Goal: Task Accomplishment & Management: Manage account settings

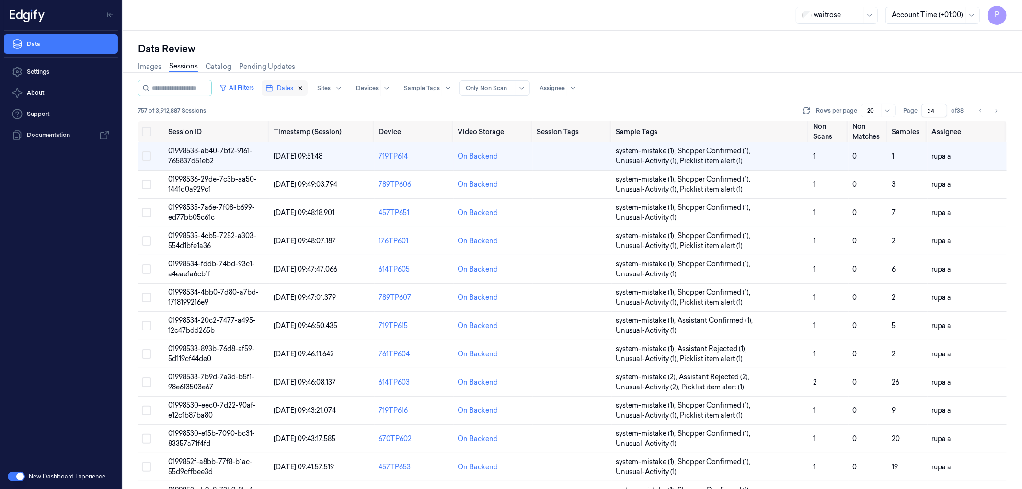
click at [302, 87] on icon "button" at bounding box center [300, 88] width 3 height 3
type input "1"
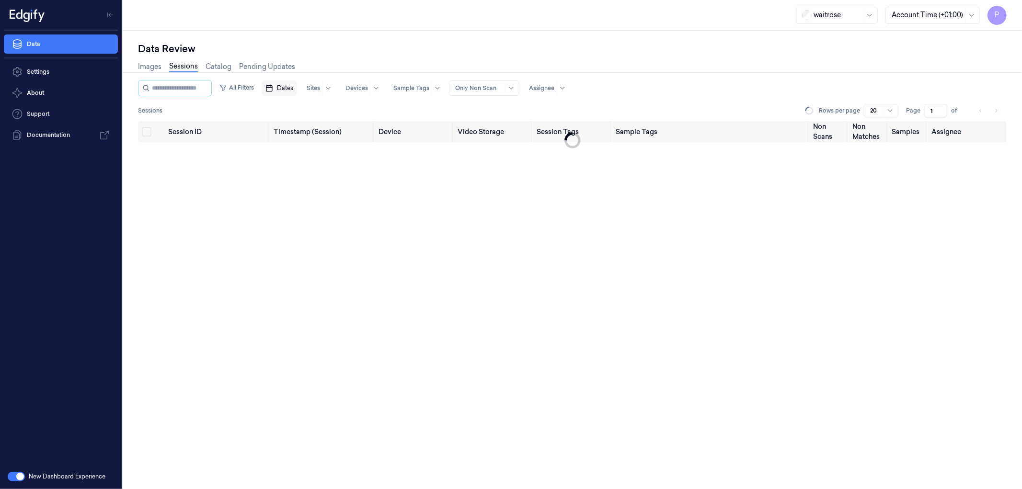
click at [293, 84] on span "Dates" at bounding box center [285, 88] width 16 height 9
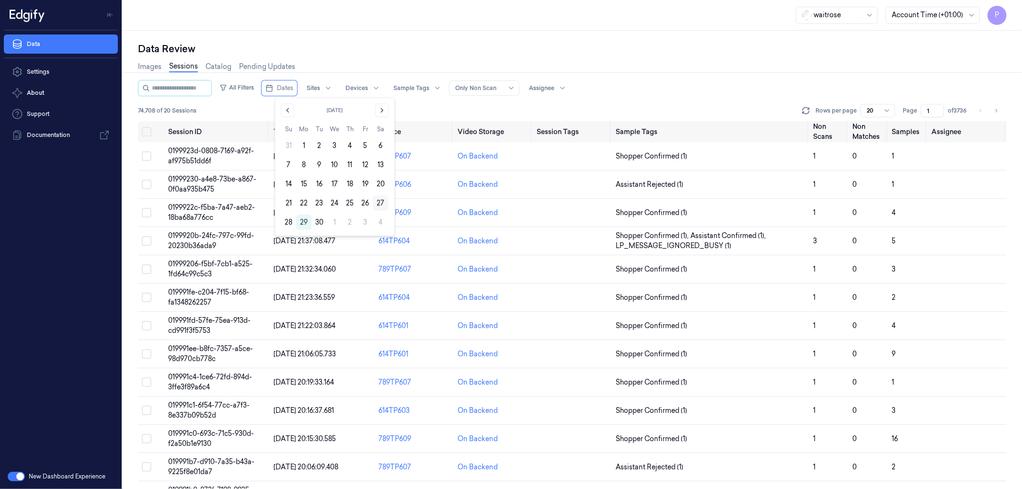
click at [376, 203] on button "27" at bounding box center [380, 202] width 15 height 15
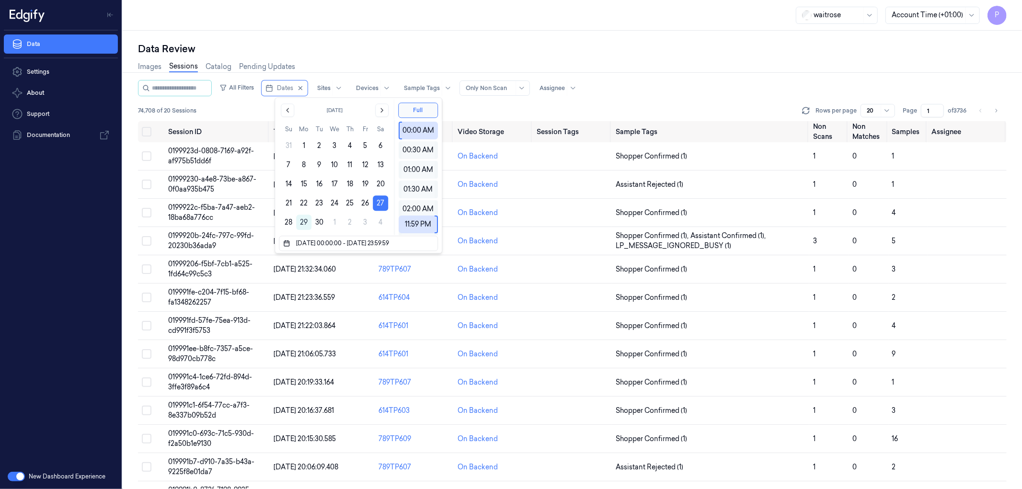
click at [509, 34] on div "Data Review Images Sessions Catalog Pending Updates All Filters Dates Sites Dev…" at bounding box center [572, 260] width 899 height 458
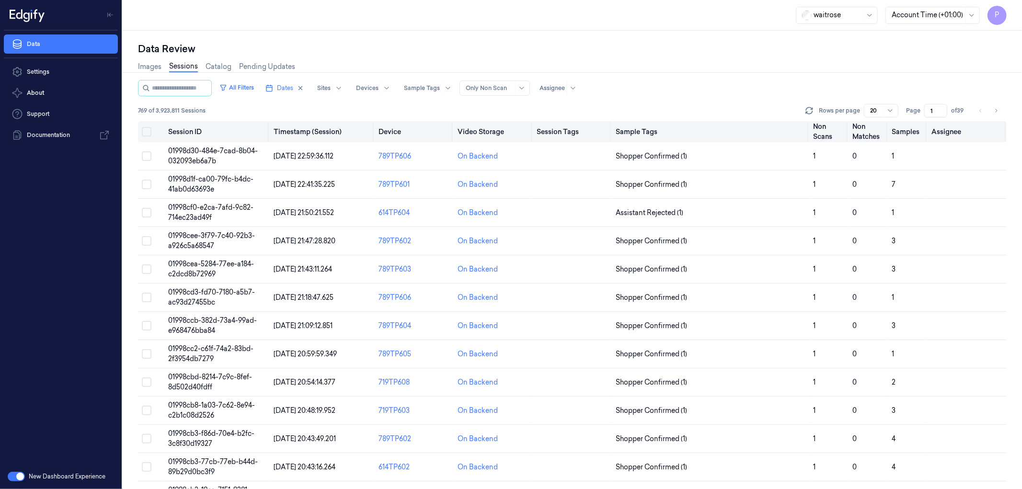
click at [148, 132] on button "Select all" at bounding box center [147, 132] width 10 height 10
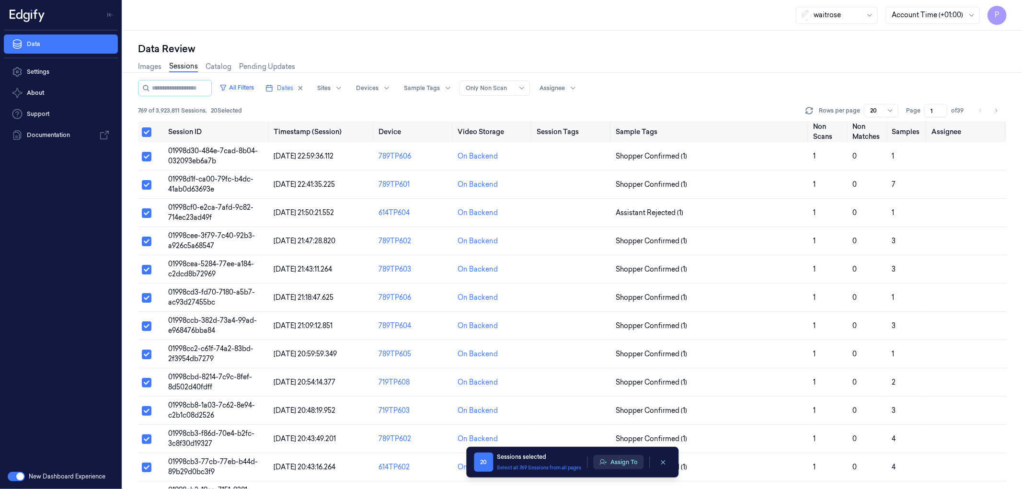
click at [621, 464] on button "Assign To" at bounding box center [618, 462] width 50 height 14
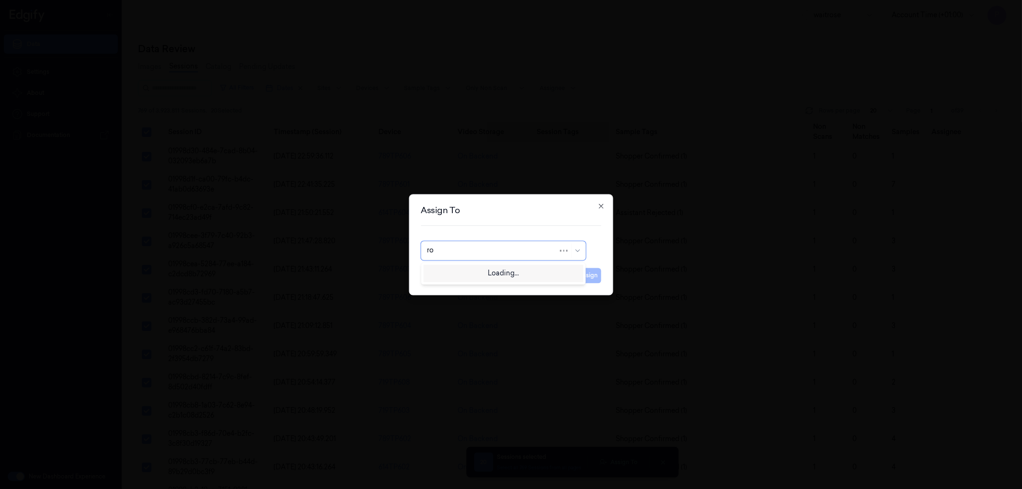
type input "roh"
click at [487, 272] on div "[PERSON_NAME]" at bounding box center [503, 272] width 152 height 10
click at [587, 275] on button "Assign" at bounding box center [588, 275] width 26 height 15
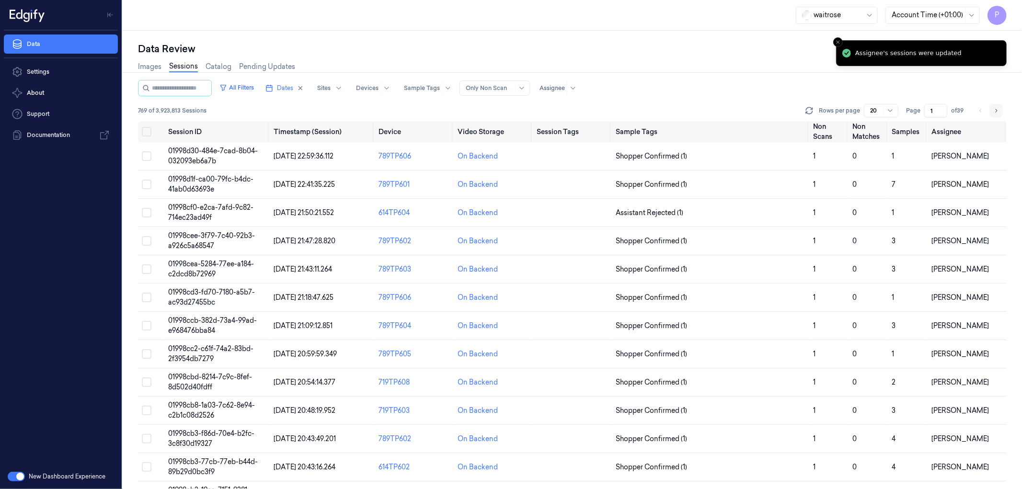
click at [994, 111] on icon "Go to next page" at bounding box center [996, 111] width 6 height 8
type input "2"
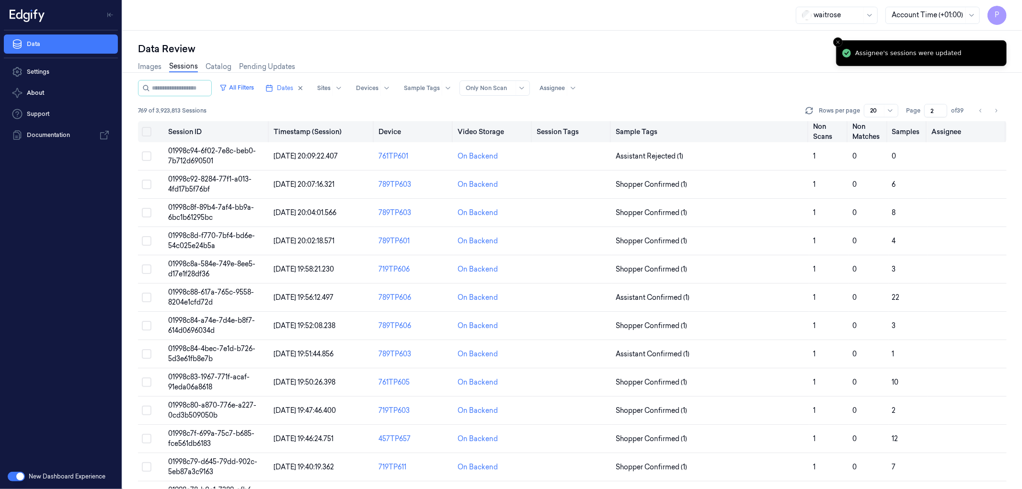
click at [142, 129] on button "Select all" at bounding box center [147, 132] width 10 height 10
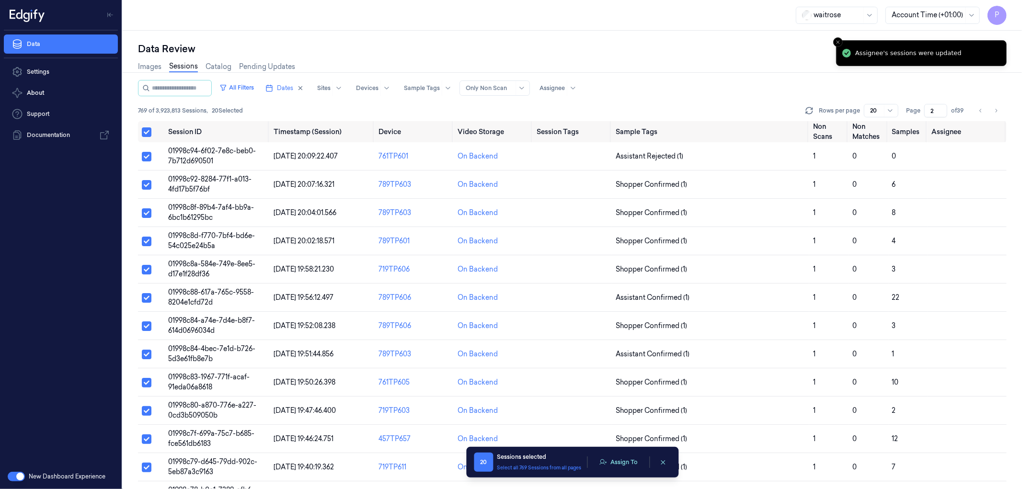
type button "on"
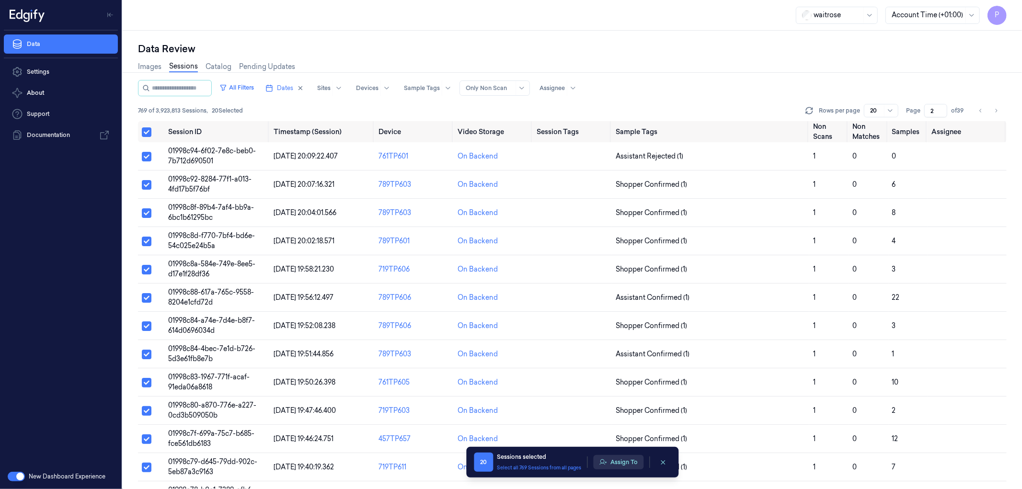
click at [625, 457] on button "Assign To" at bounding box center [618, 462] width 50 height 14
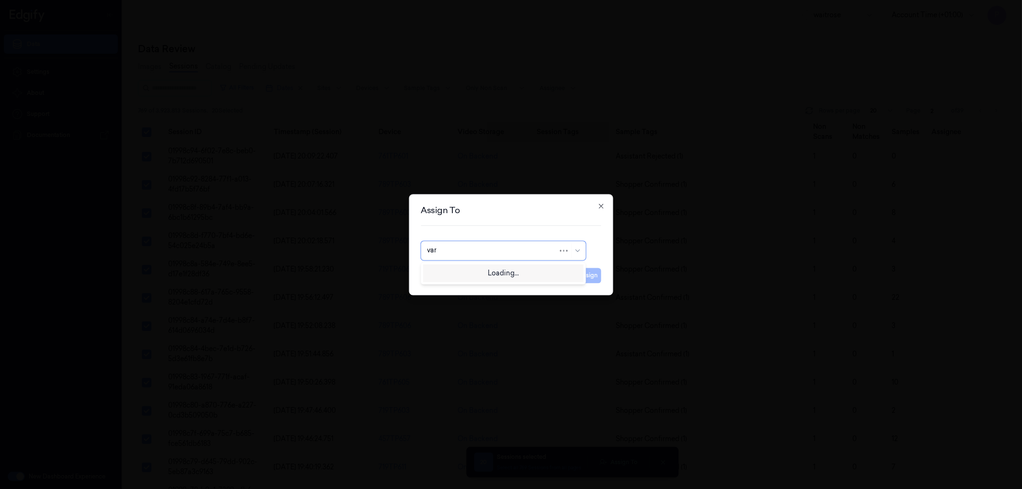
type input "vars"
click at [484, 271] on div "[PERSON_NAME]" at bounding box center [503, 272] width 152 height 10
click at [583, 271] on button "Assign" at bounding box center [588, 275] width 26 height 15
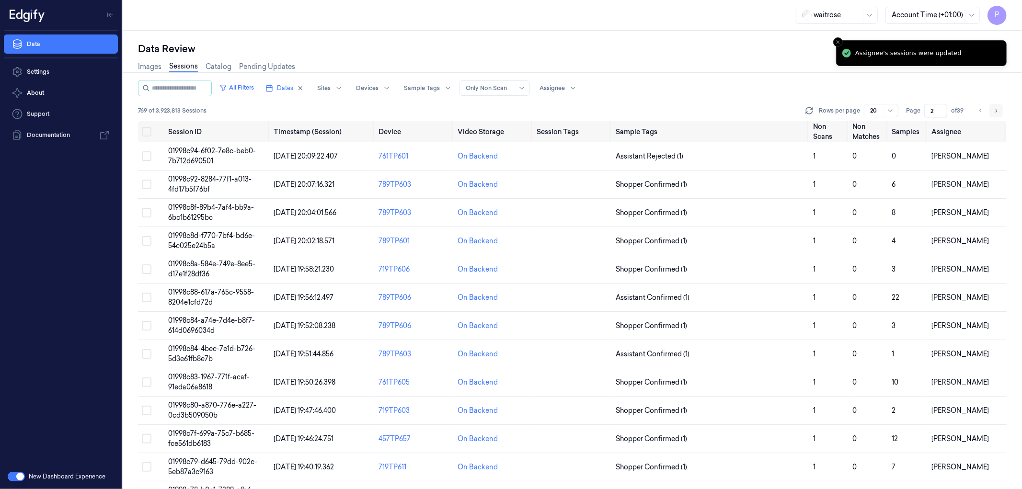
click at [993, 107] on icon "Go to next page" at bounding box center [996, 111] width 6 height 8
type input "3"
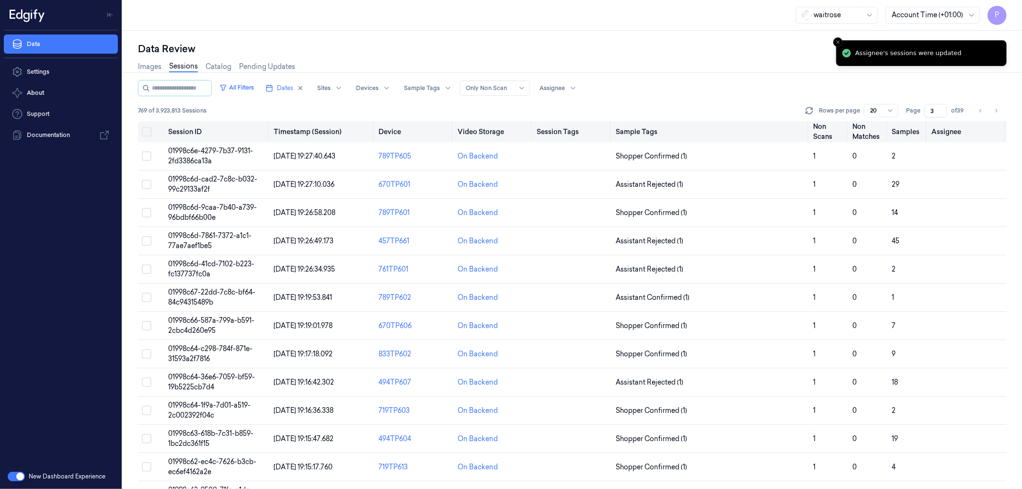
click at [148, 131] on button "on" at bounding box center [147, 132] width 10 height 10
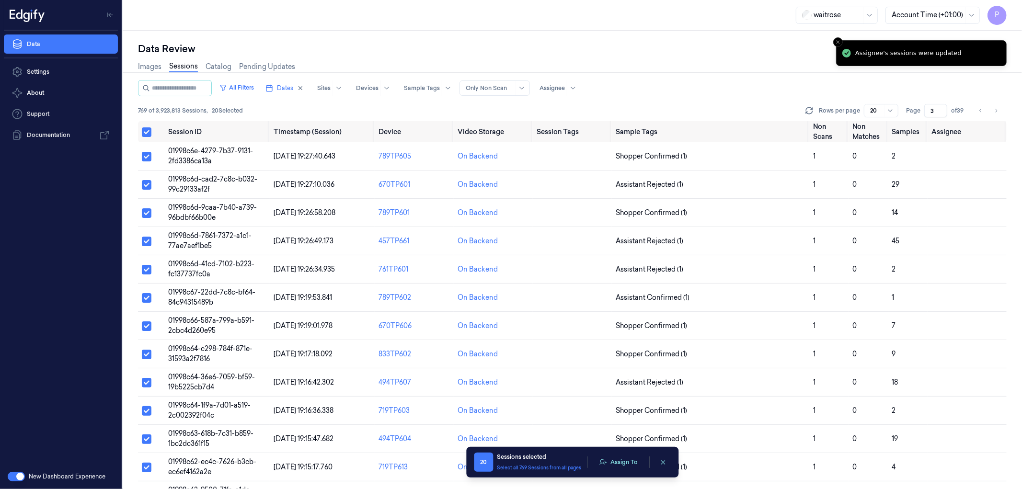
click at [628, 469] on div "Assign To" at bounding box center [618, 462] width 50 height 14
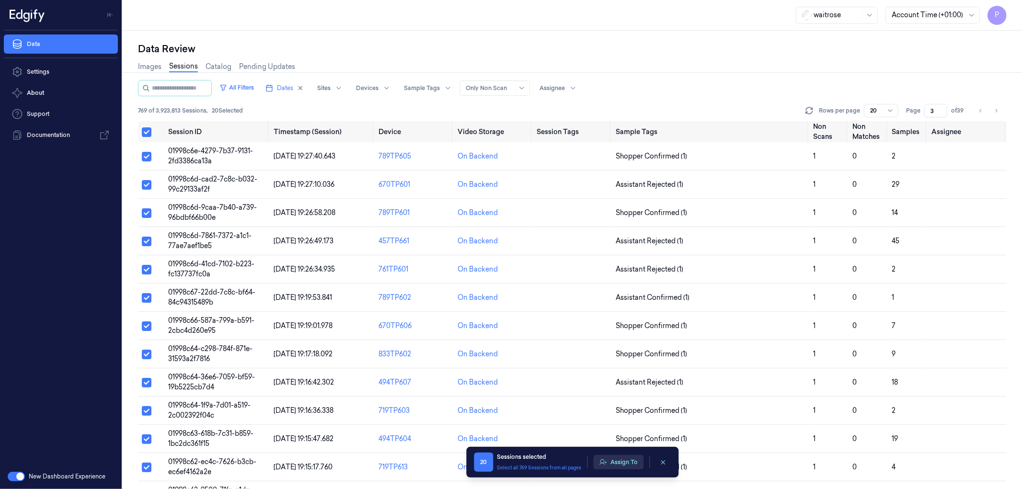
click at [624, 462] on button "Assign To" at bounding box center [618, 462] width 50 height 14
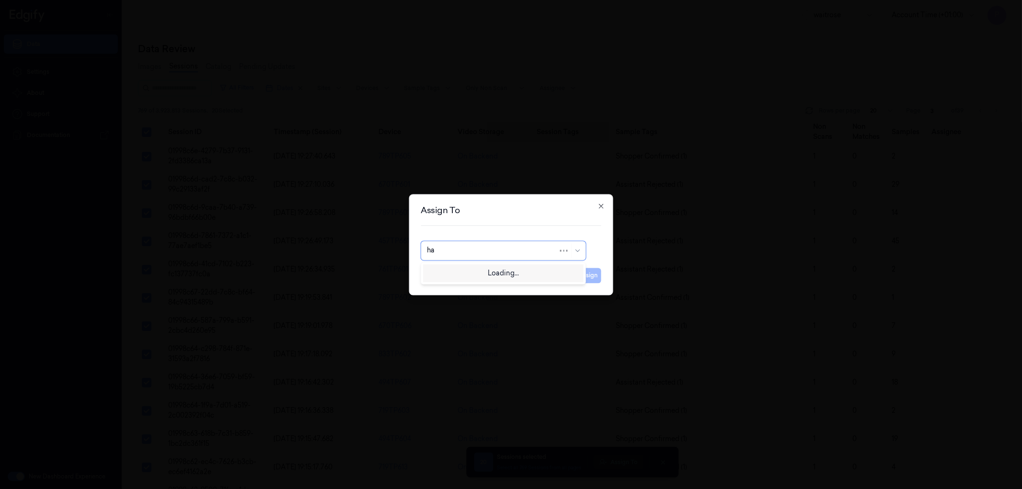
type input "h"
type input "cha"
click at [475, 288] on div "[PERSON_NAME] a" at bounding box center [503, 288] width 152 height 10
click at [591, 273] on button "Assign" at bounding box center [588, 275] width 26 height 15
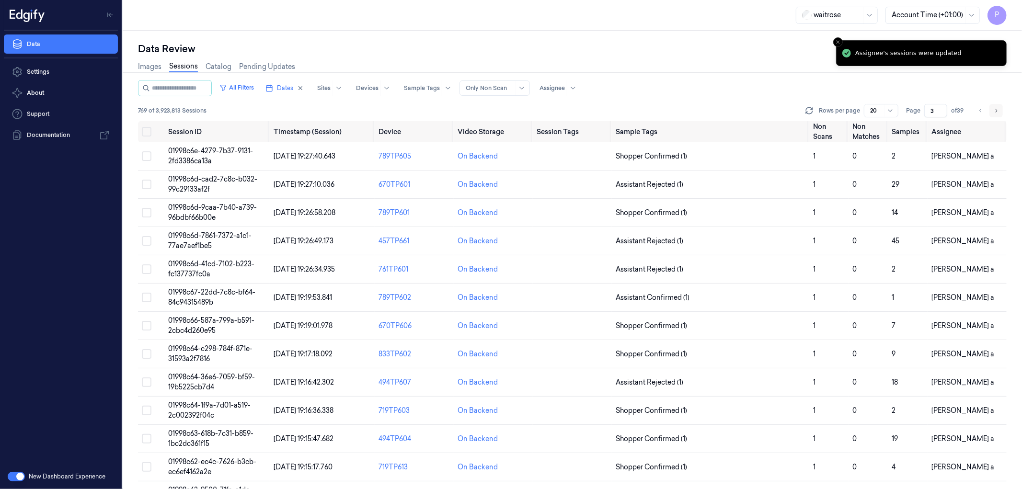
click at [997, 109] on icon "Go to next page" at bounding box center [996, 111] width 6 height 8
type input "4"
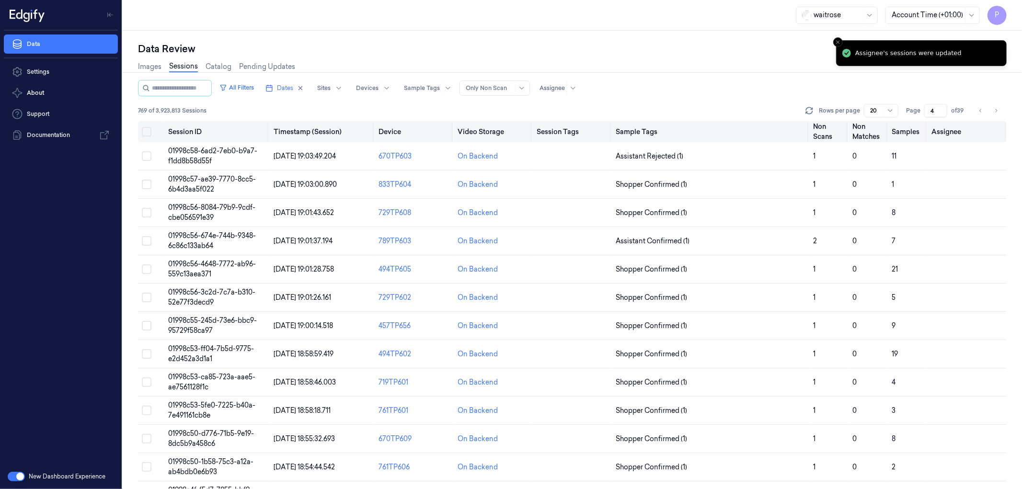
click at [145, 131] on button "on" at bounding box center [147, 132] width 10 height 10
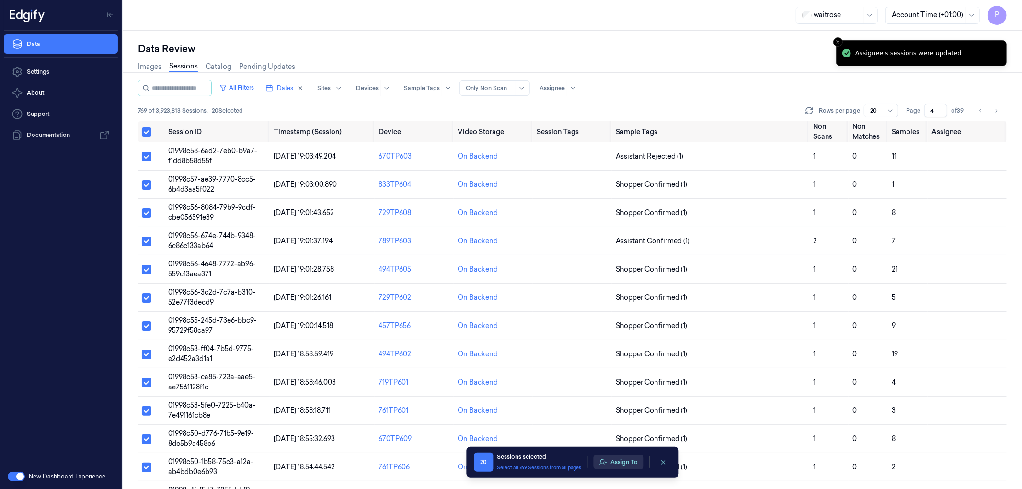
click at [610, 459] on button "Assign To" at bounding box center [618, 462] width 50 height 14
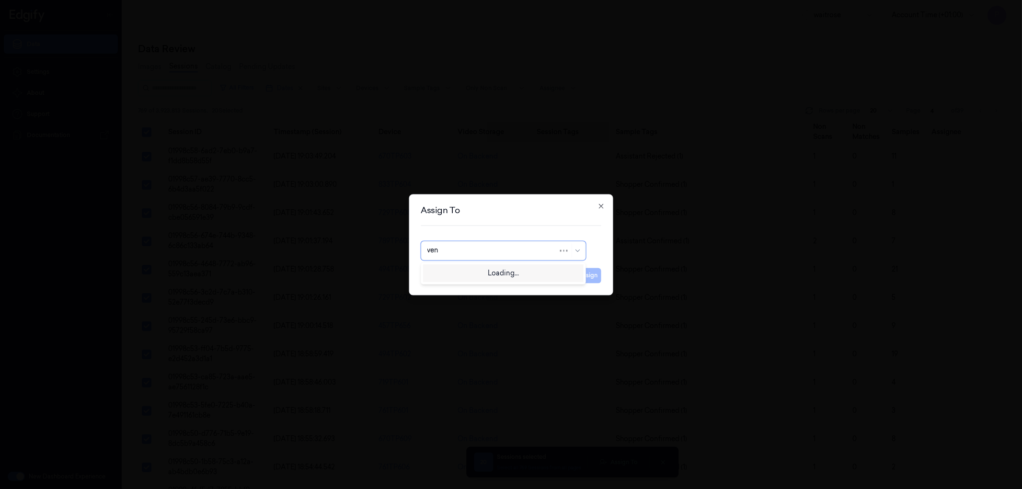
type input "ven"
click at [485, 249] on div at bounding box center [498, 251] width 143 height 10
click at [468, 253] on div at bounding box center [498, 251] width 143 height 10
click at [499, 255] on div at bounding box center [498, 251] width 143 height 10
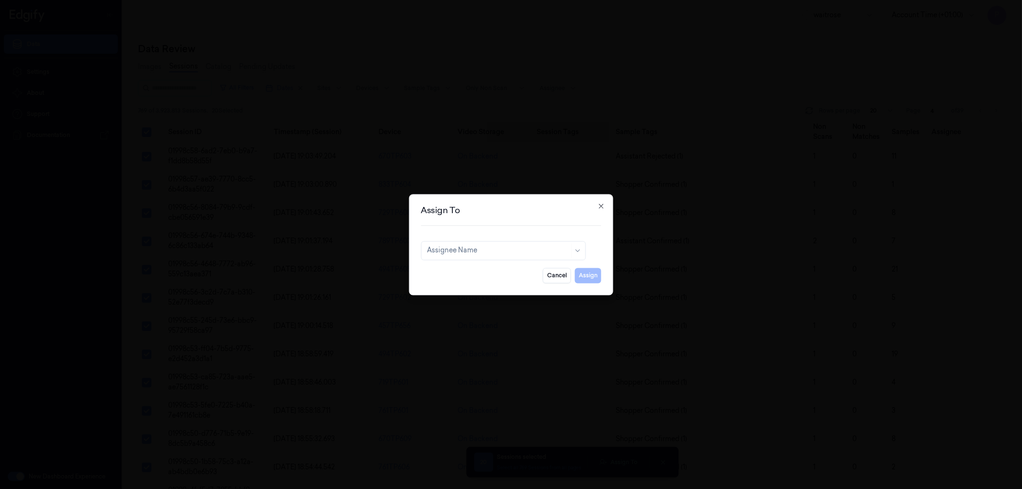
click at [500, 253] on div at bounding box center [498, 251] width 143 height 10
click at [501, 252] on div at bounding box center [498, 251] width 143 height 10
click at [518, 211] on h2 "Assign To" at bounding box center [511, 210] width 181 height 9
click at [511, 251] on div at bounding box center [492, 251] width 131 height 10
click at [507, 245] on div "Assignee Name" at bounding box center [498, 250] width 143 height 13
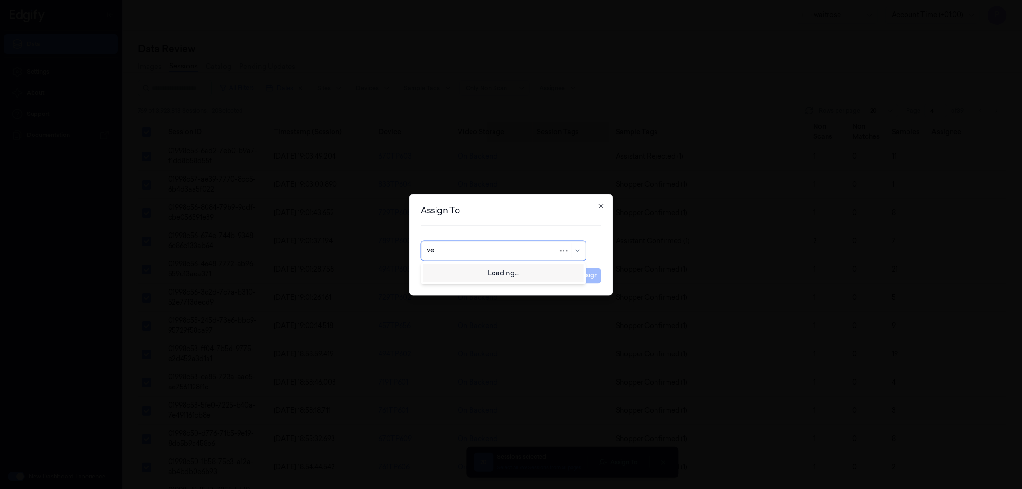
type input "ven"
click at [484, 267] on div "ven kataiah" at bounding box center [503, 272] width 152 height 10
click at [577, 274] on button "Assign" at bounding box center [588, 275] width 26 height 15
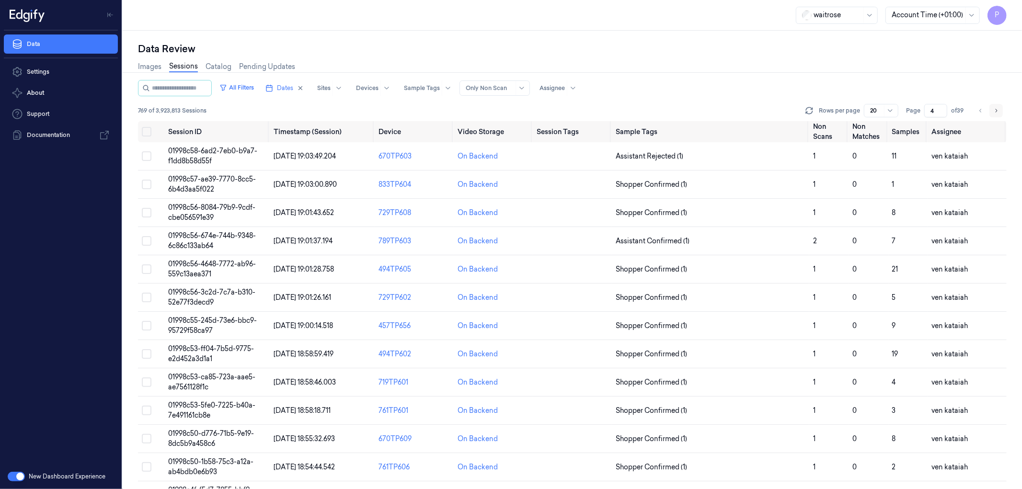
click at [999, 112] on button "Go to next page" at bounding box center [995, 110] width 13 height 13
type input "5"
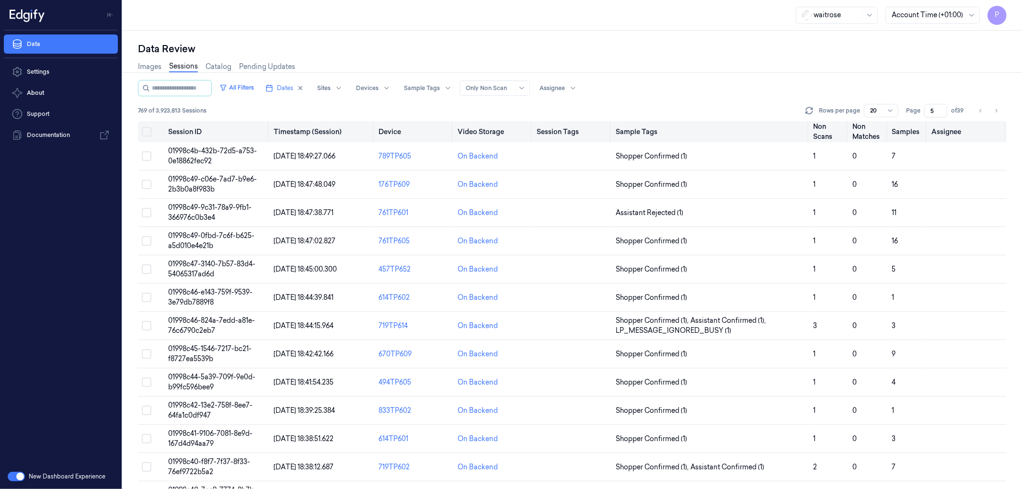
click at [147, 132] on button "on" at bounding box center [147, 132] width 10 height 10
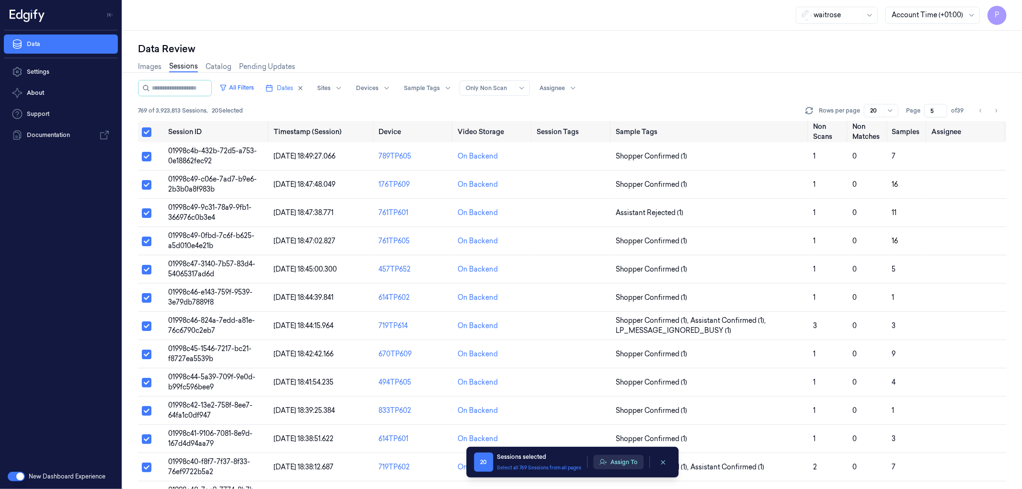
click at [630, 462] on button "Assign To" at bounding box center [618, 462] width 50 height 14
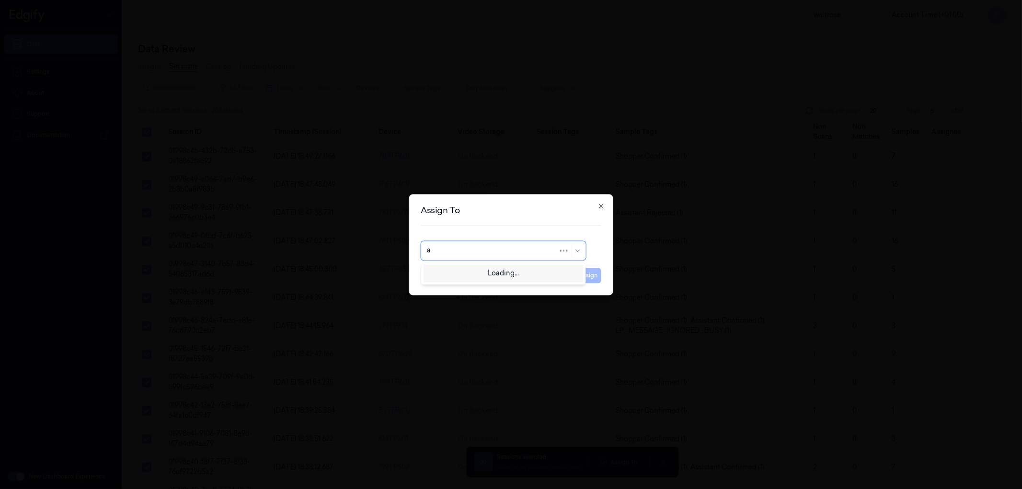
type input "an"
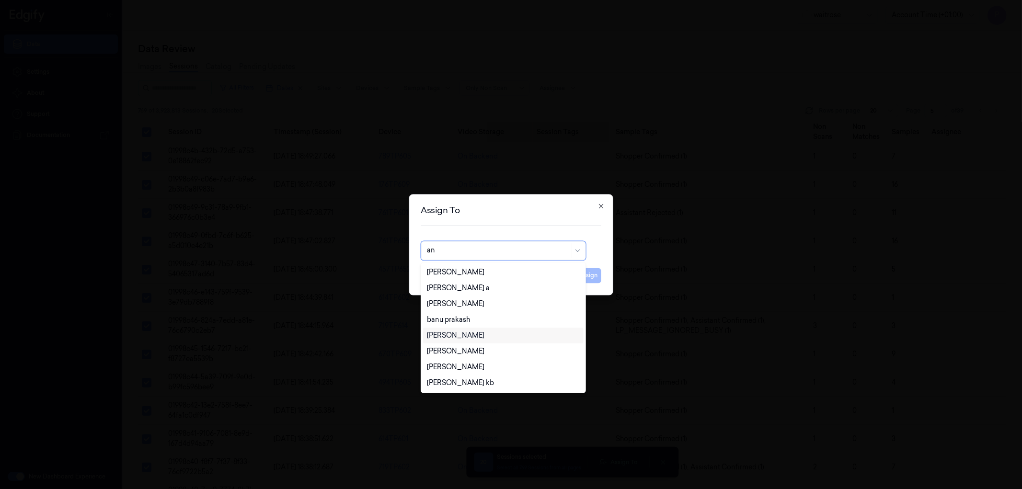
click at [472, 336] on div "[PERSON_NAME]" at bounding box center [503, 335] width 152 height 10
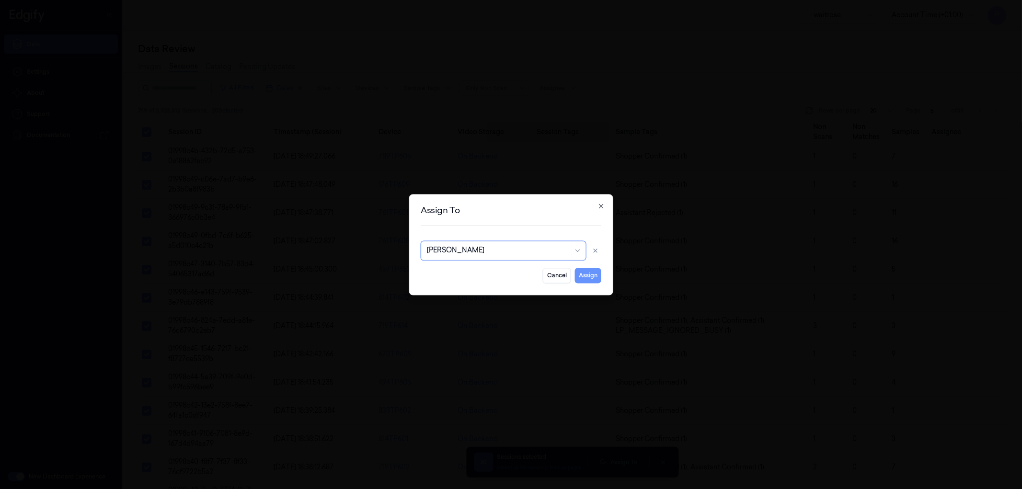
click at [585, 270] on button "Assign" at bounding box center [588, 275] width 26 height 15
